Goal: Task Accomplishment & Management: Complete application form

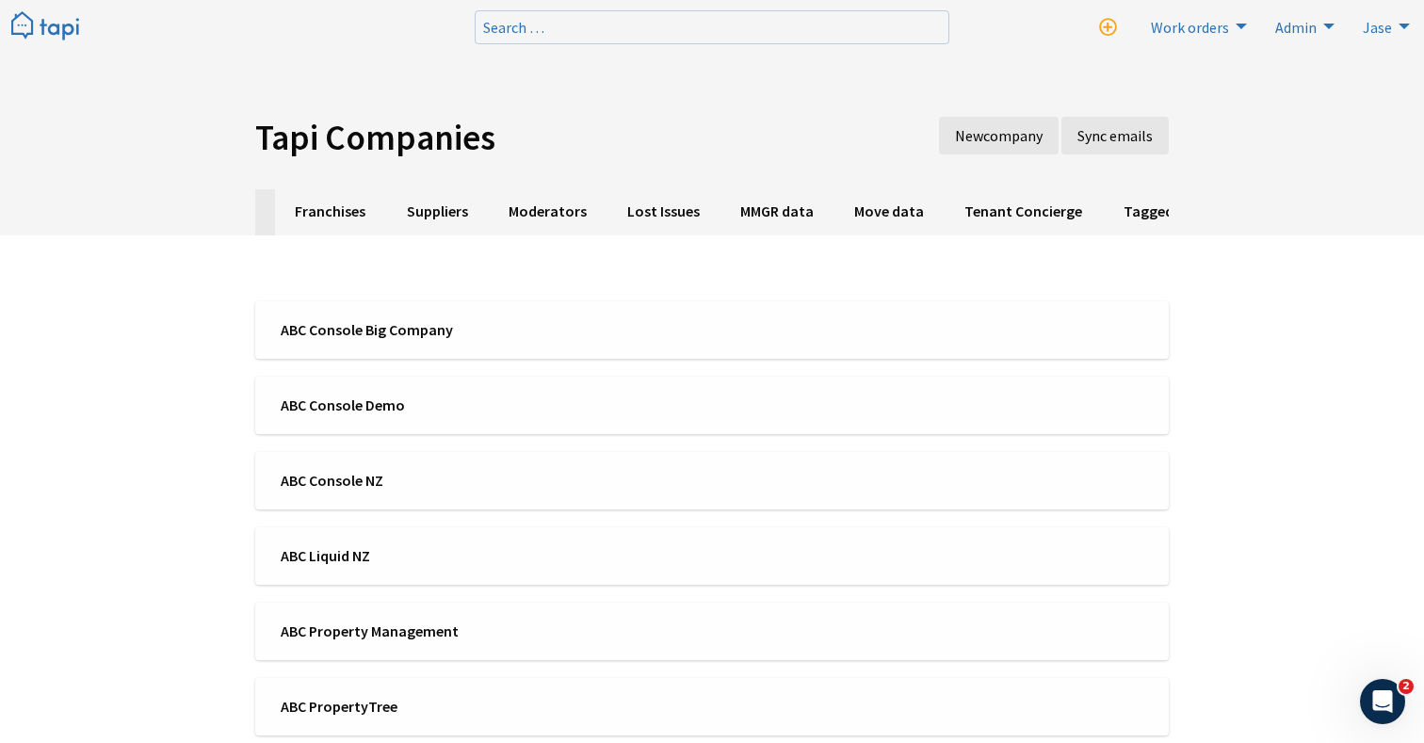
scroll to position [0, 543]
click at [525, 211] on link "Moderators" at bounding box center [536, 212] width 119 height 46
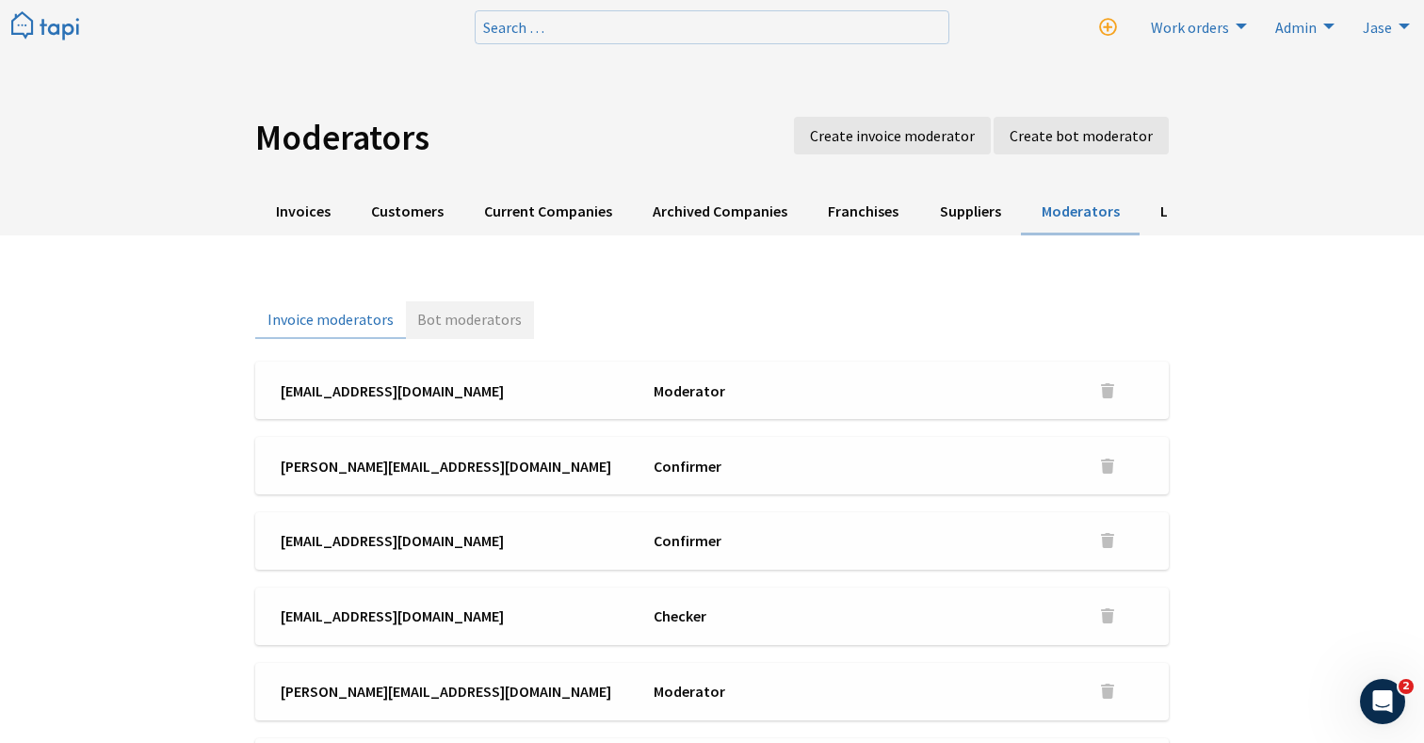
click at [490, 311] on link "Bot moderators" at bounding box center [470, 320] width 129 height 38
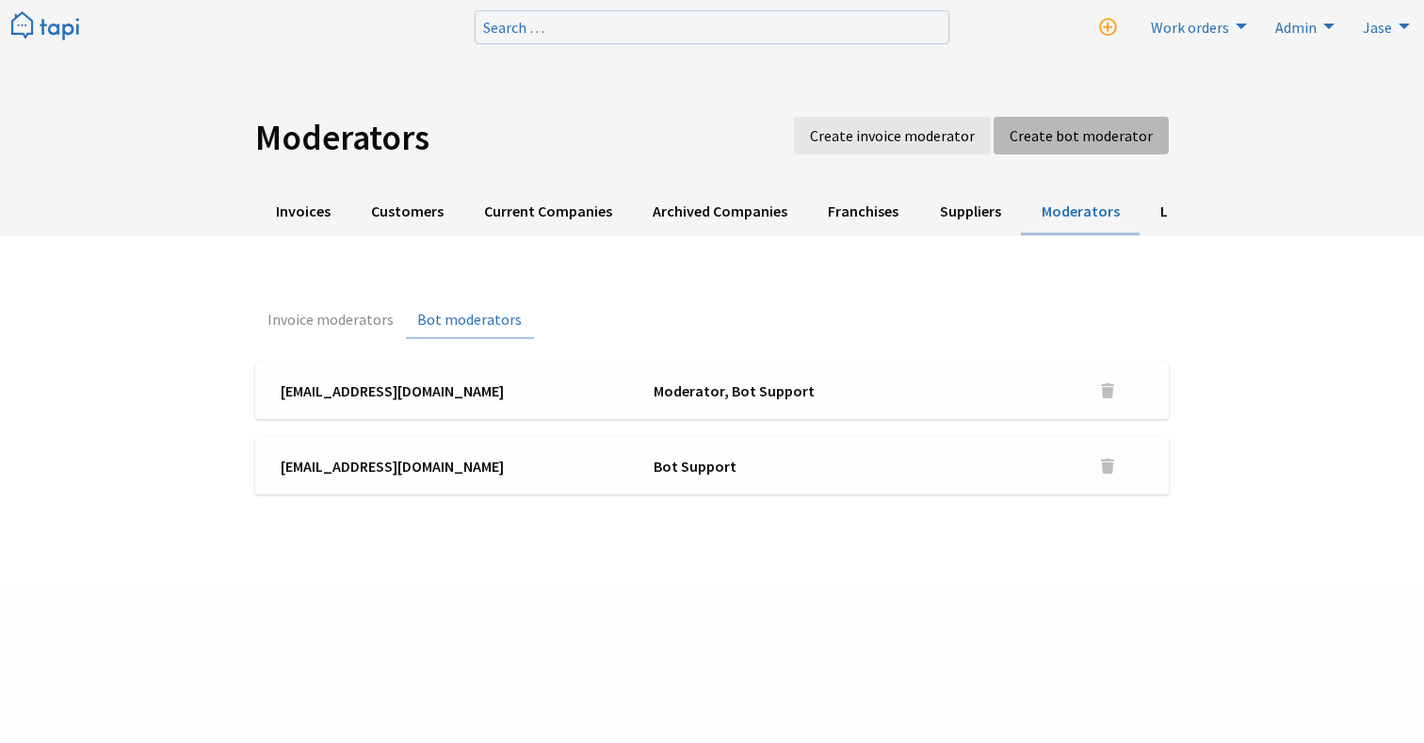
click at [1124, 148] on link "Create bot moderator" at bounding box center [1080, 136] width 175 height 38
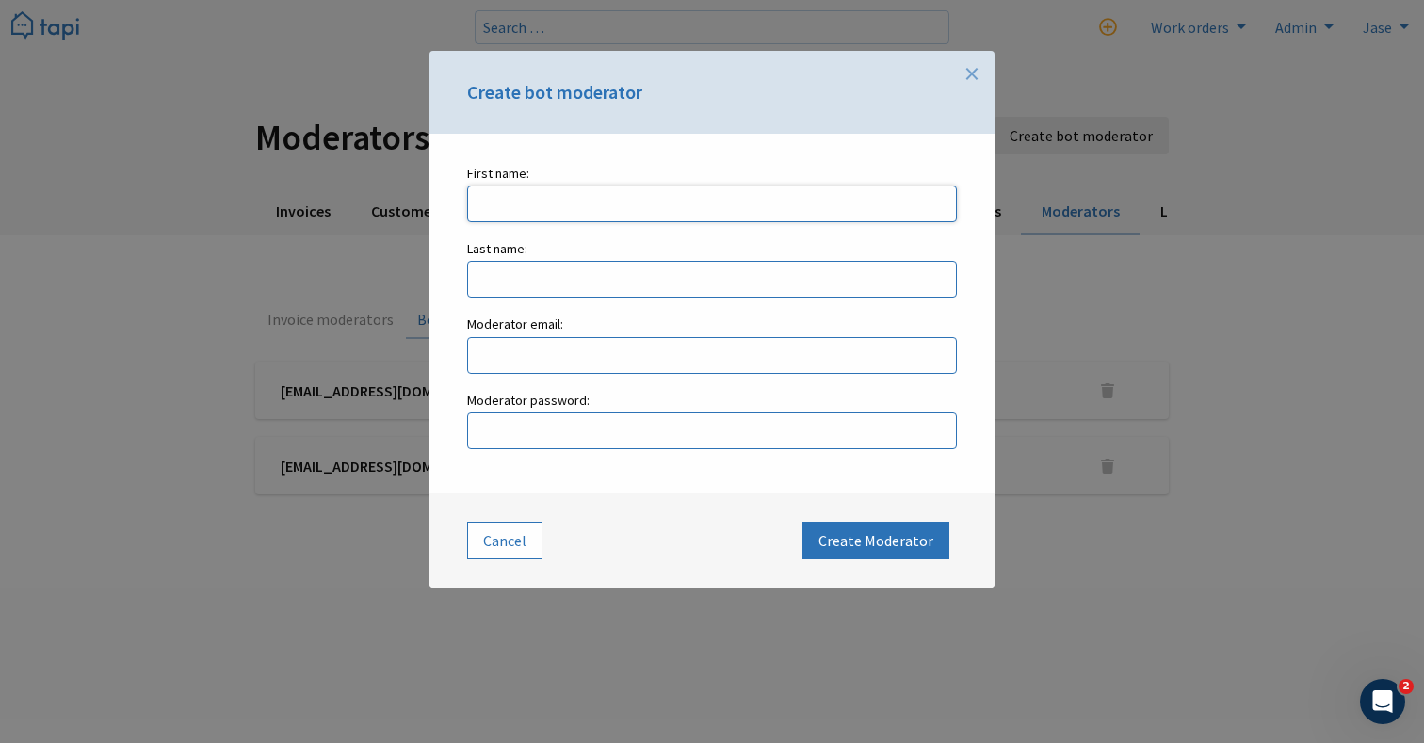
click at [714, 214] on input "First name:" at bounding box center [712, 204] width 490 height 37
type input "Josh"
type input "Sali"
type input "josh+tc@tapihq.com"
paste input "SaliJosh-234"
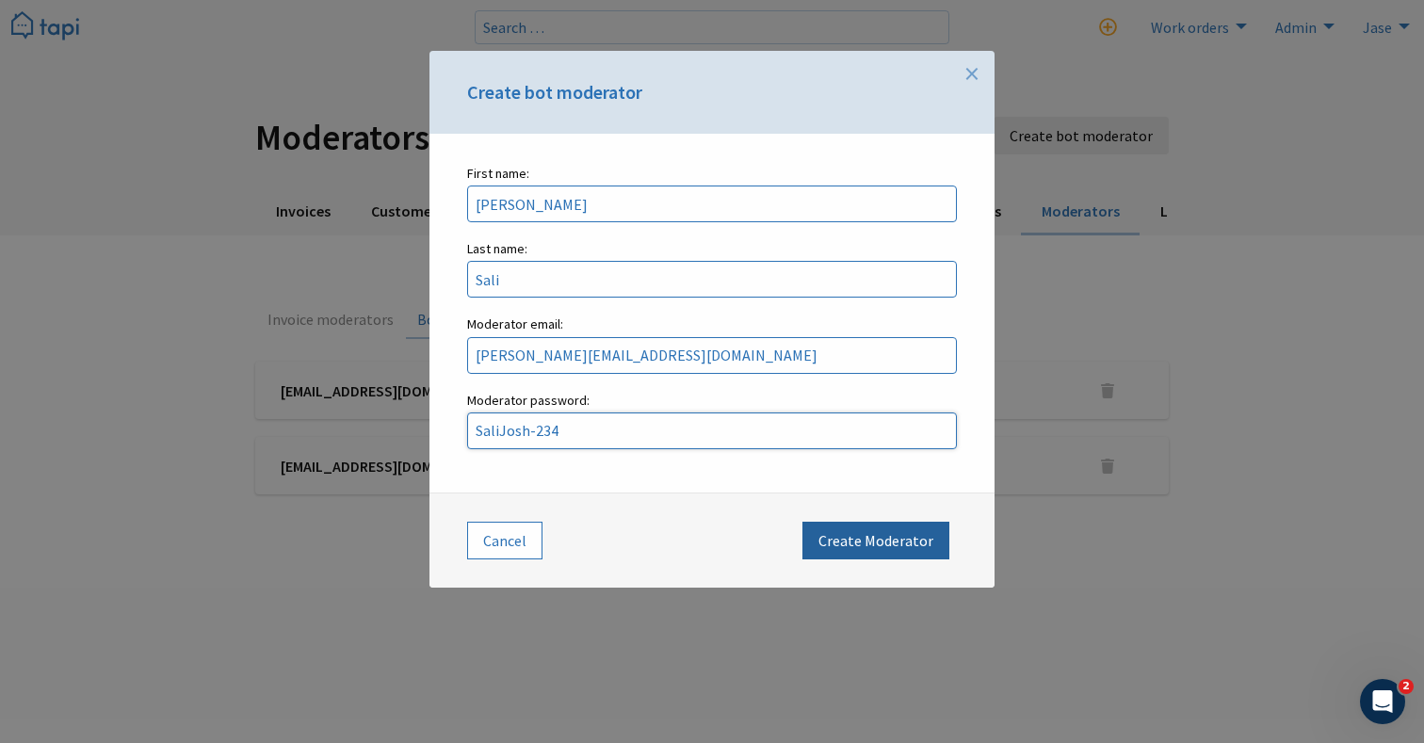
type input "SaliJosh-234"
click at [898, 548] on button "Create Moderator" at bounding box center [875, 541] width 147 height 38
